Goal: Task Accomplishment & Management: Manage account settings

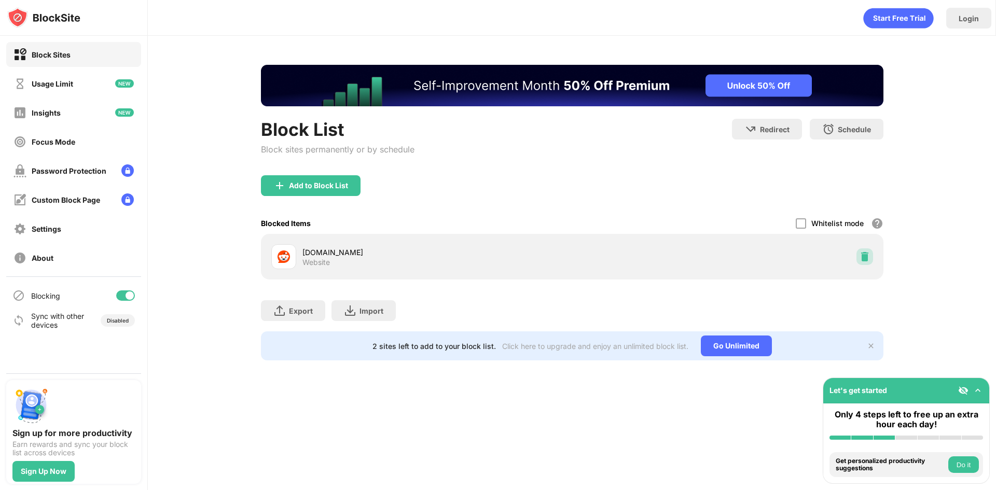
click at [867, 261] on img at bounding box center [865, 257] width 10 height 10
